Goal: Task Accomplishment & Management: Manage account settings

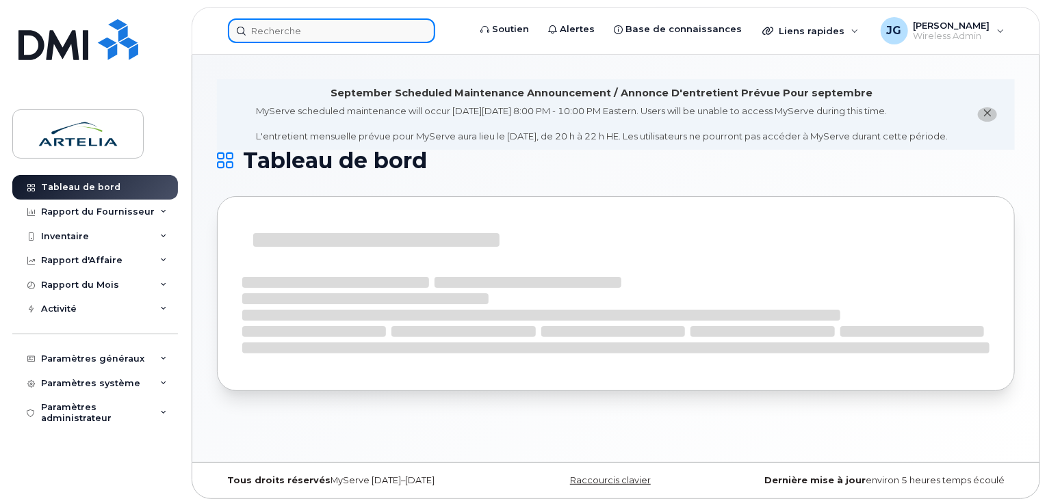
click at [345, 27] on input at bounding box center [331, 30] width 207 height 25
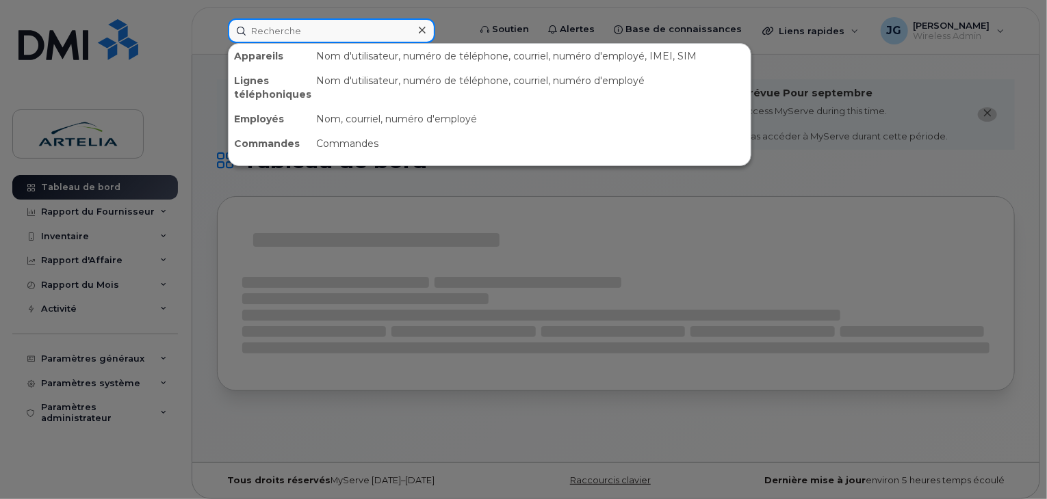
paste input "8192785074"
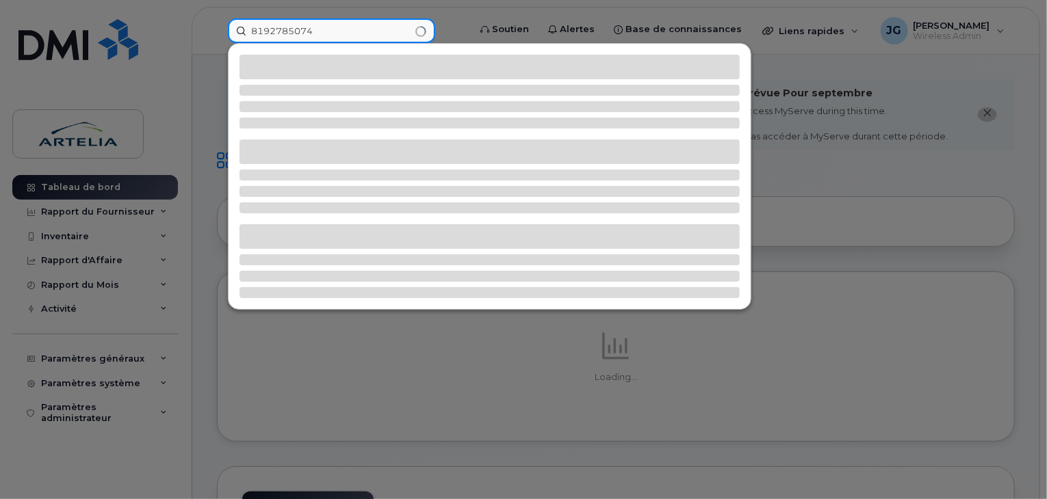
type input "8192785074"
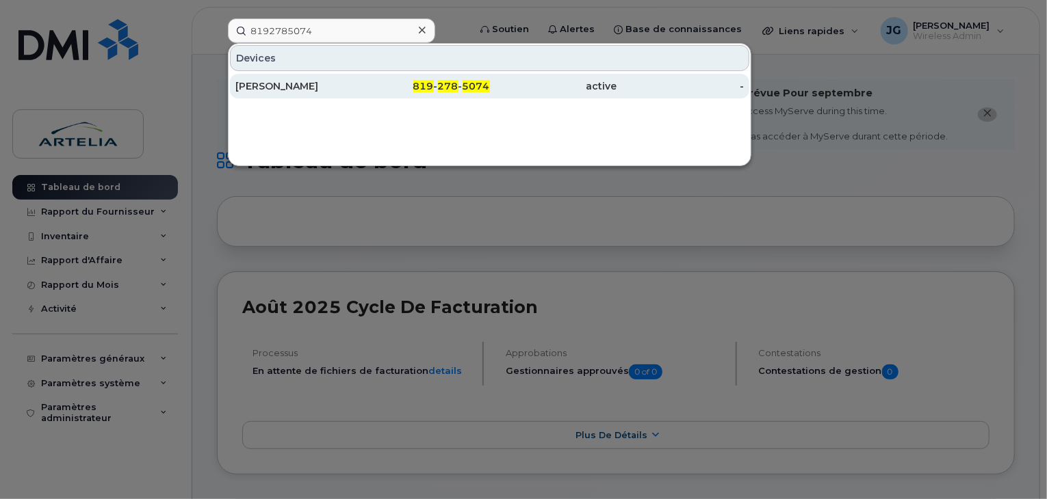
click at [345, 89] on div "[PERSON_NAME]" at bounding box center [298, 86] width 127 height 14
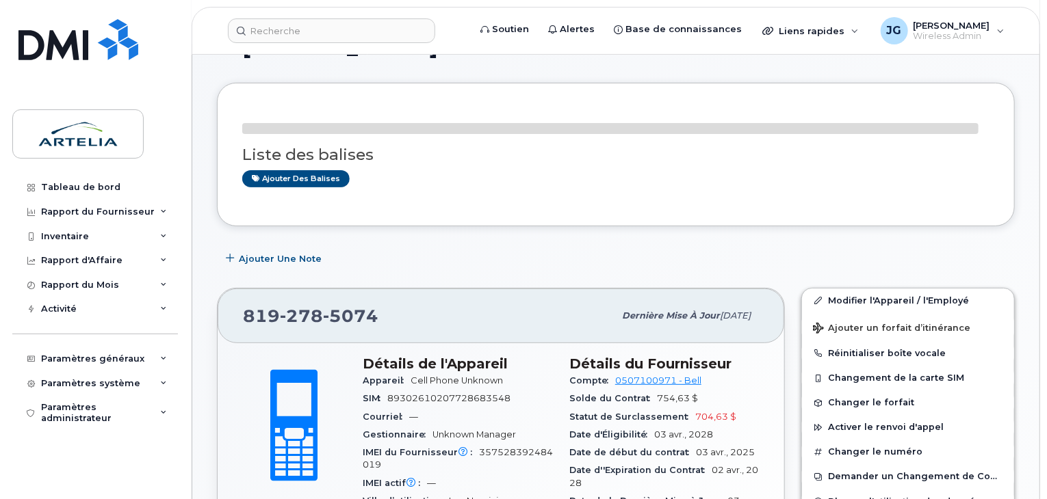
scroll to position [128, 0]
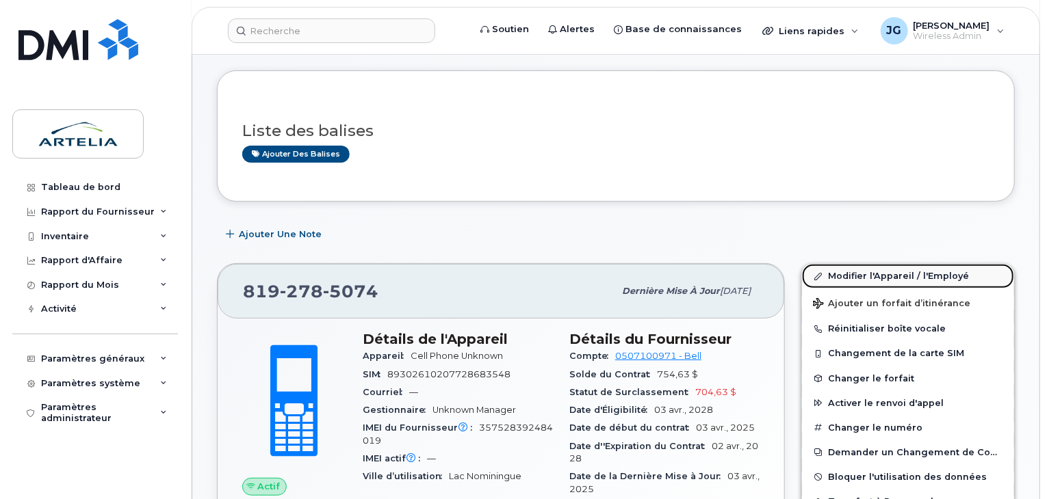
click at [866, 277] on link "Modifier l'Appareil / l'Employé" at bounding box center [908, 276] width 212 height 25
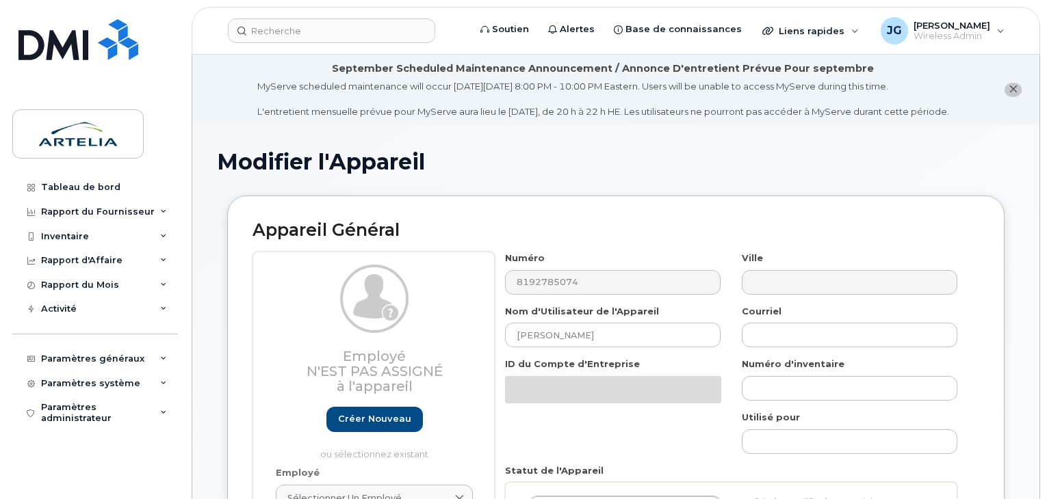
select select "29521959"
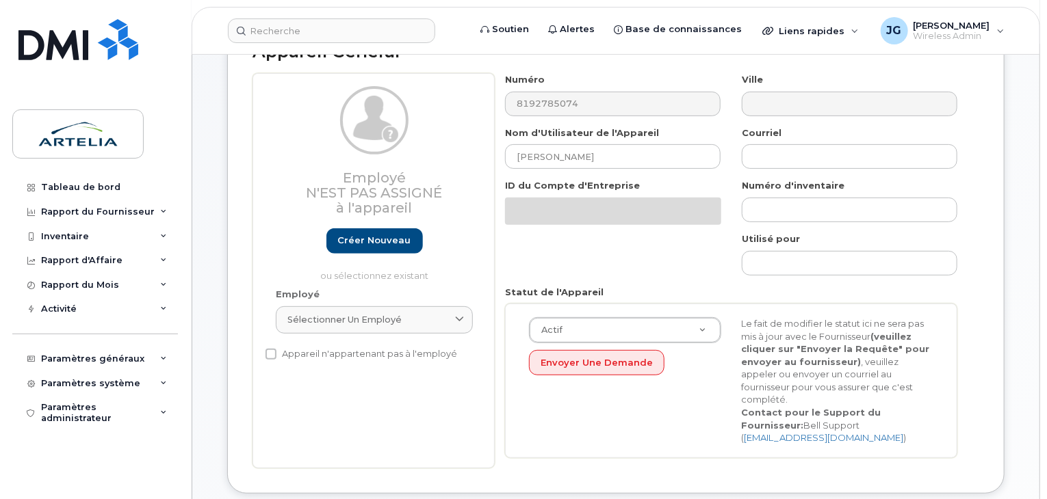
click at [1046, 235] on html "Soutien Alertes Base de connaissances Liens rapides Suspendre/Supprimer l’appar…" at bounding box center [523, 489] width 1047 height 1337
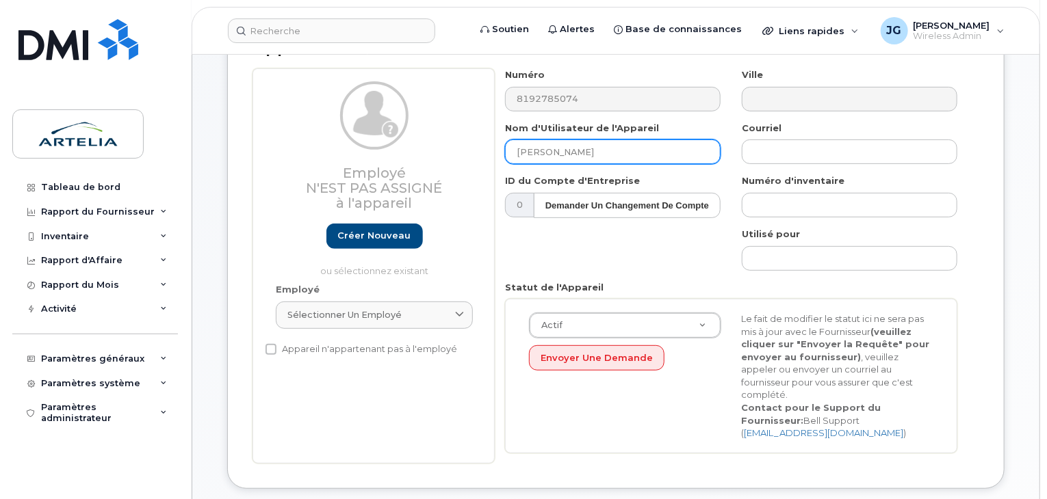
drag, startPoint x: 647, startPoint y: 146, endPoint x: 364, endPoint y: 155, distance: 283.4
click at [364, 155] on div "Employé N'est pas assigné à l'appareil Créer nouveau ou sélectionnez existant E…" at bounding box center [615, 265] width 726 height 395
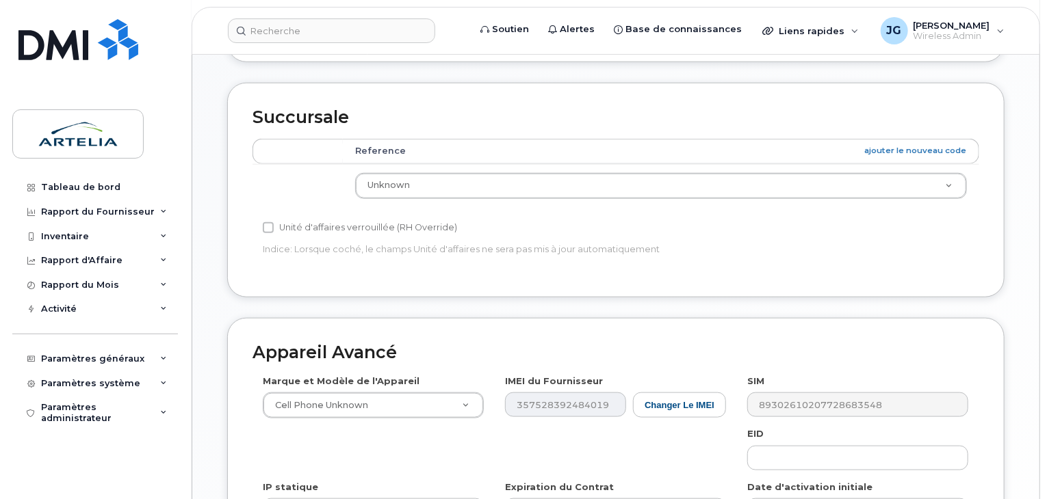
scroll to position [572, 0]
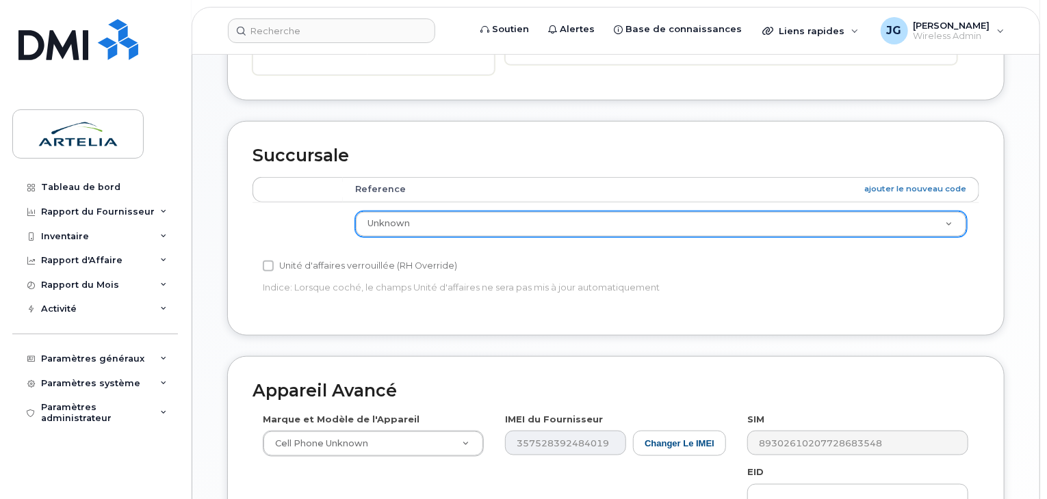
type input "Ligne Spare"
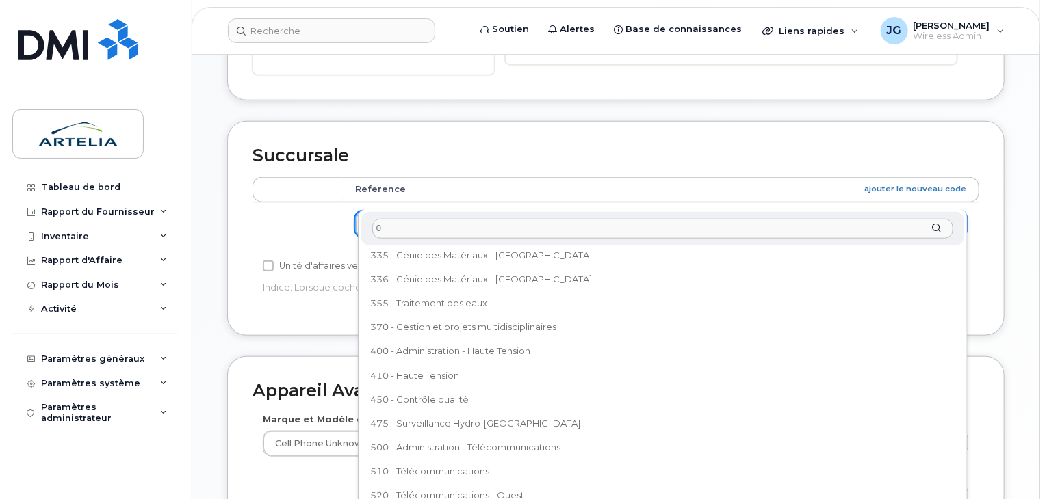
scroll to position [0, 0]
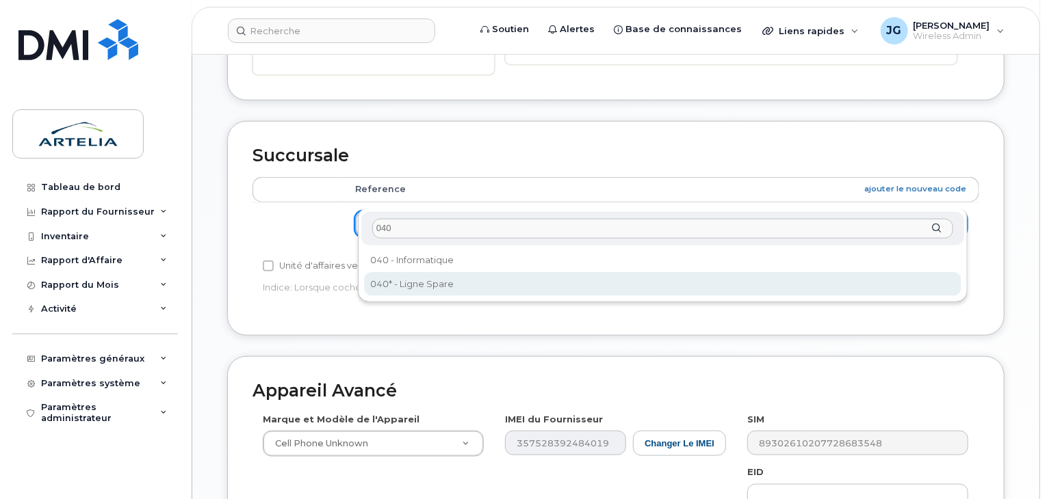
type input "040"
select select "29521960"
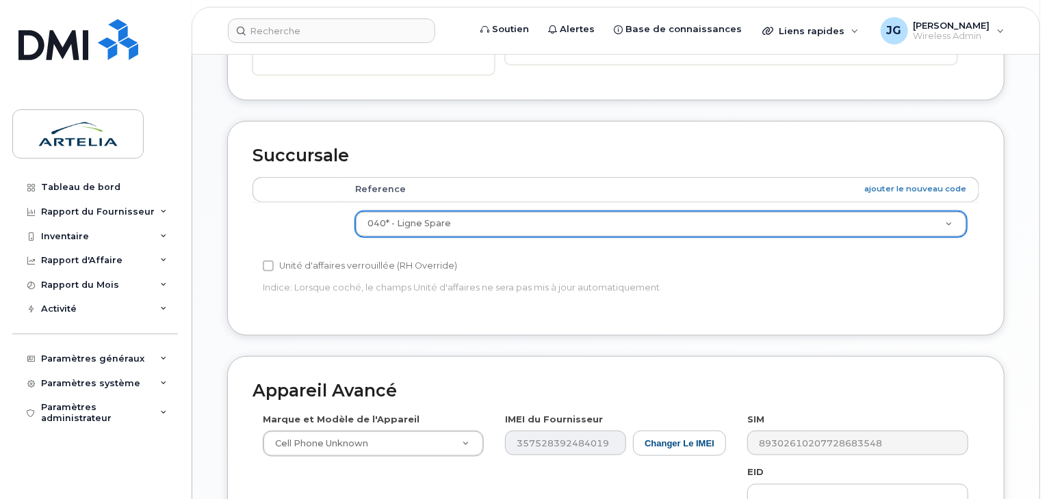
scroll to position [809, 0]
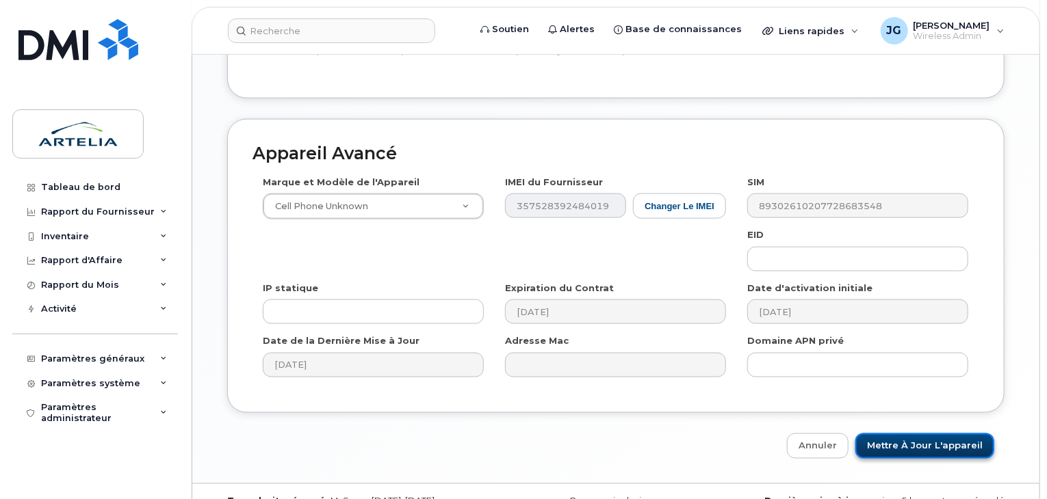
click at [914, 434] on input "Mettre à jour l'appareil" at bounding box center [924, 446] width 139 height 25
type input "Sauvegarde..."
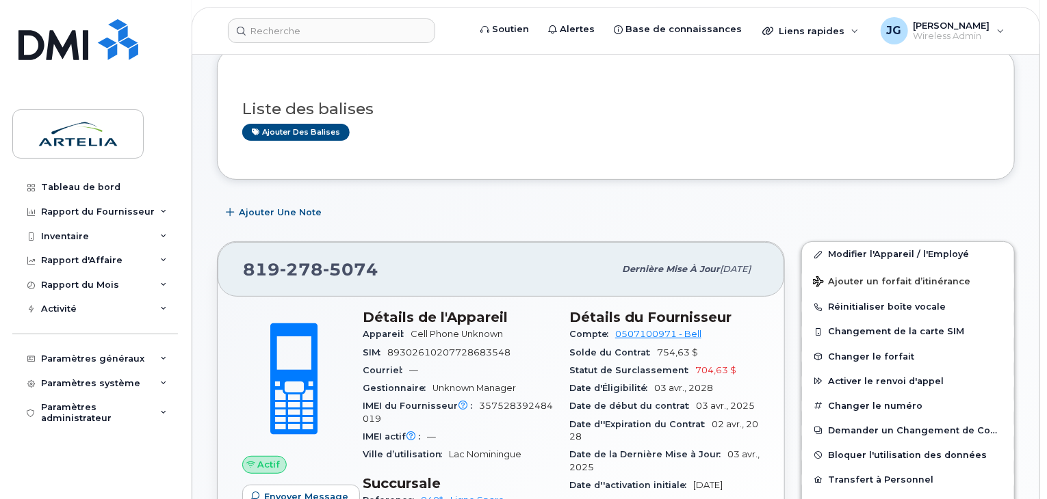
scroll to position [289, 0]
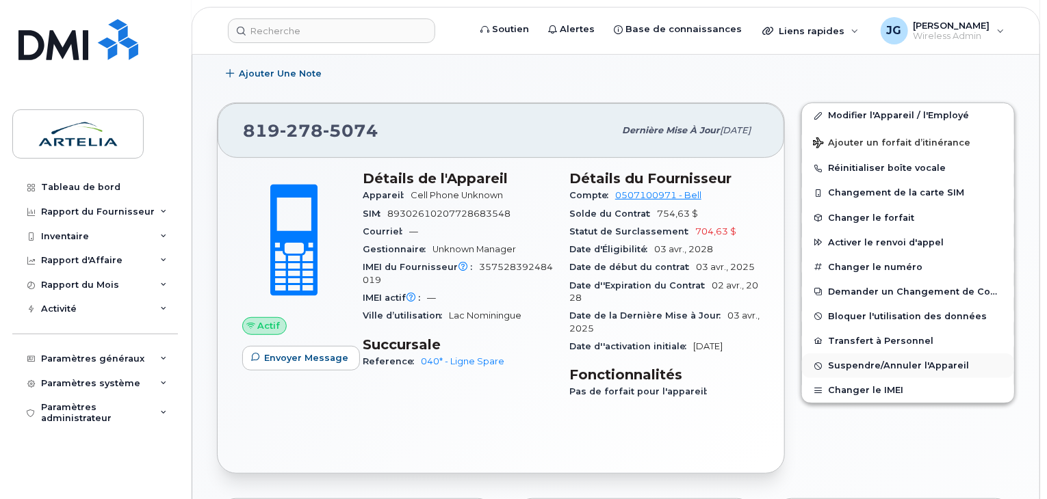
click at [857, 369] on span "Suspendre/Annuler l'Appareil" at bounding box center [898, 366] width 141 height 10
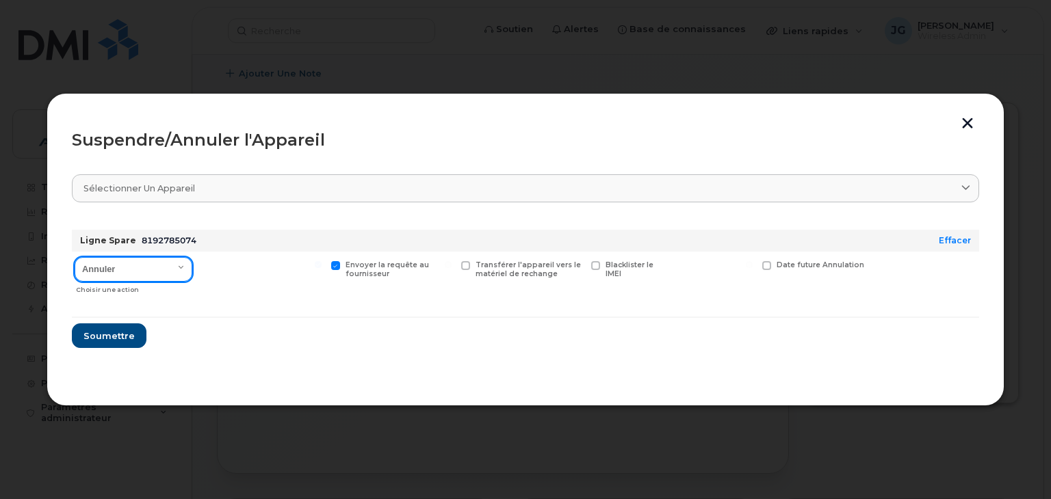
click at [112, 279] on select "Annuler Suspendre - Prolonger la suspension Suspendre - Tarif réduit Suspendre …" at bounding box center [134, 269] width 118 height 25
select select "[object Object]"
click at [75, 257] on select "Annuler Suspendre - Prolonger la suspension Suspendre - Tarif réduit Suspendre …" at bounding box center [134, 269] width 118 height 25
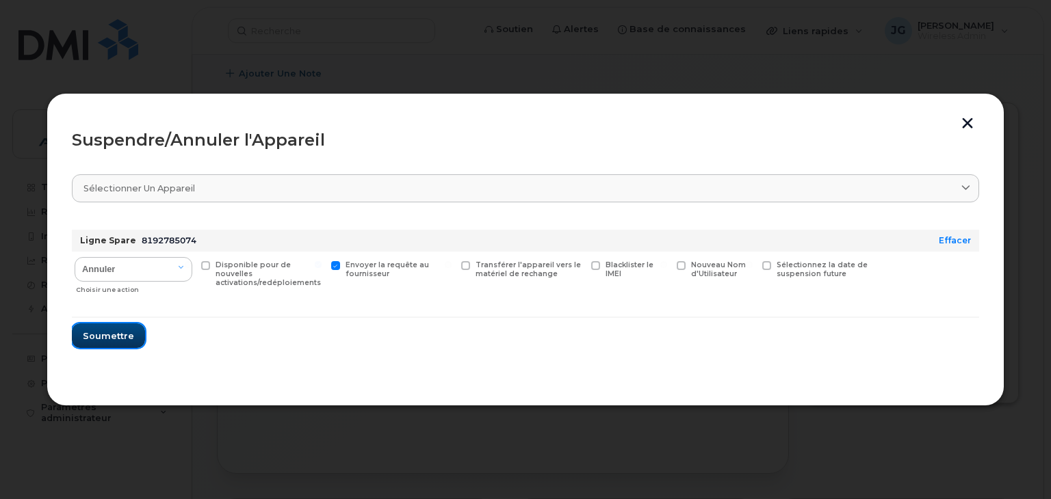
click at [112, 339] on span "Soumettre" at bounding box center [108, 336] width 51 height 13
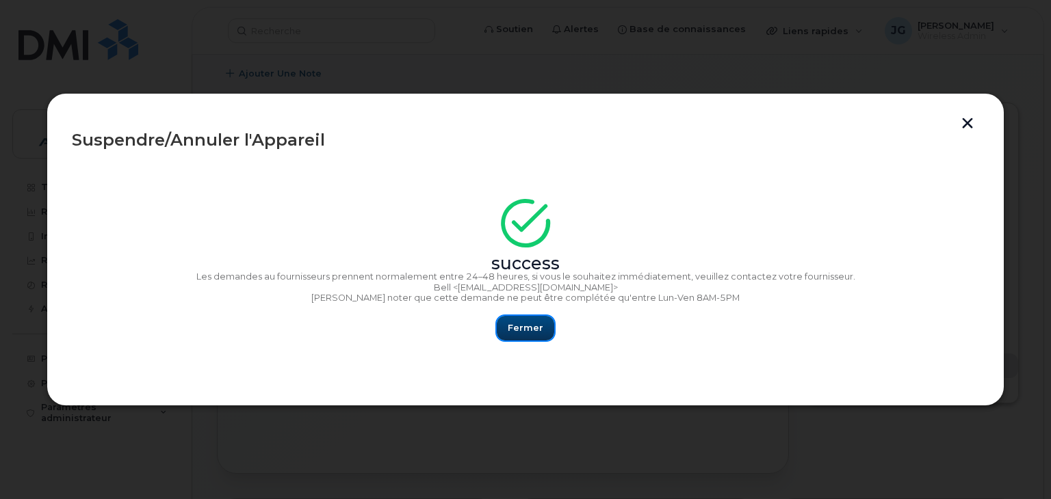
click at [539, 318] on button "Fermer" at bounding box center [525, 328] width 57 height 25
